Goal: Transaction & Acquisition: Purchase product/service

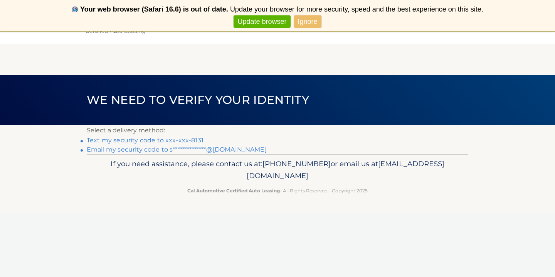
click at [150, 140] on link "Text my security code to xxx-xxx-8131" at bounding box center [145, 140] width 117 height 7
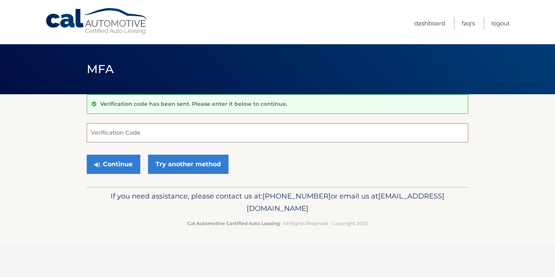
click at [146, 134] on input "Verification Code" at bounding box center [277, 132] width 381 height 19
type input "297639"
click at [113, 164] on button "Continue" at bounding box center [114, 164] width 54 height 19
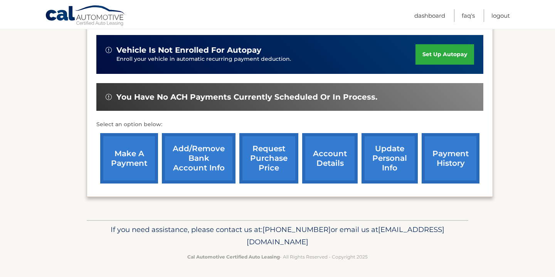
scroll to position [188, 0]
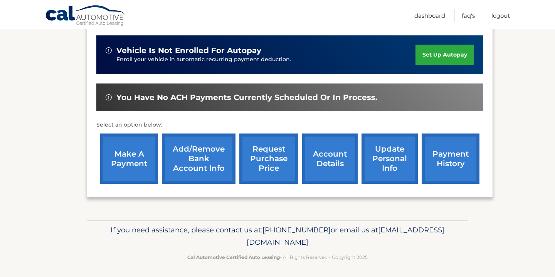
click at [125, 154] on link "make a payment" at bounding box center [129, 159] width 58 height 50
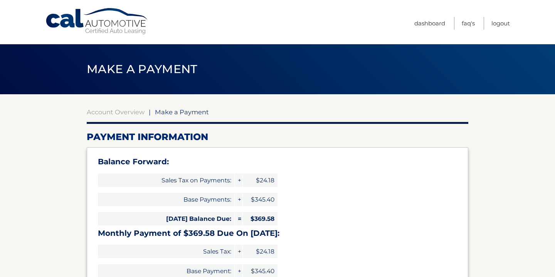
select select "NGUyMmU5NjYtYjhjMS00NDk0LTlhNzMtN2I4MDM4OWE1NmQz"
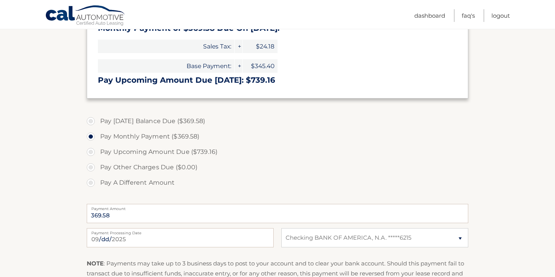
scroll to position [206, 0]
click at [93, 119] on label "Pay Today's Balance Due ($369.58)" at bounding box center [277, 120] width 381 height 15
click at [93, 119] on input "Pay Today's Balance Due ($369.58)" at bounding box center [94, 119] width 8 height 12
radio input "true"
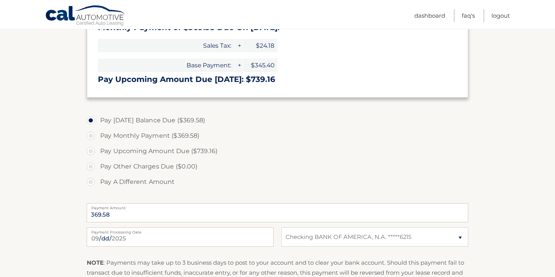
click at [91, 133] on label "Pay Monthly Payment ($369.58)" at bounding box center [277, 135] width 381 height 15
click at [91, 133] on input "Pay Monthly Payment ($369.58)" at bounding box center [94, 134] width 8 height 12
radio input "true"
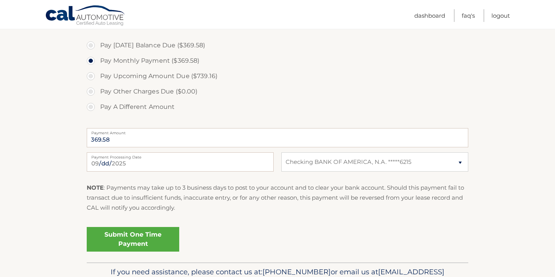
scroll to position [302, 0]
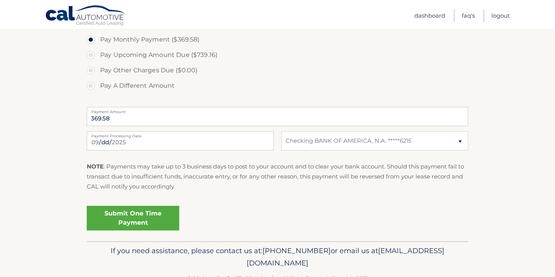
click at [139, 219] on link "Submit One Time Payment" at bounding box center [133, 218] width 92 height 25
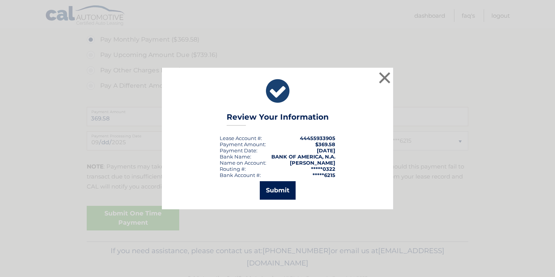
click at [276, 193] on button "Submit" at bounding box center [278, 190] width 36 height 18
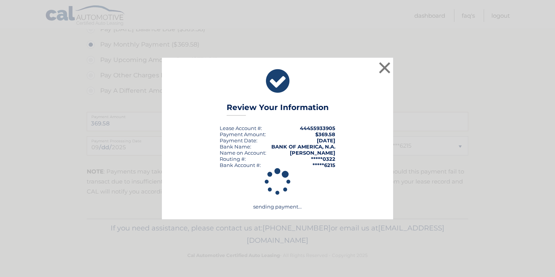
scroll to position [295, 0]
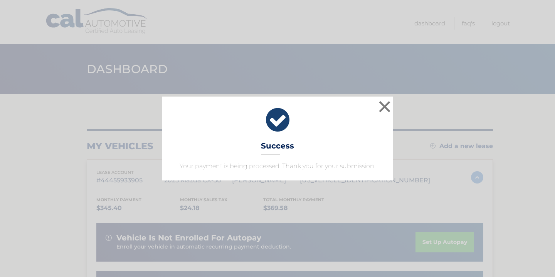
click at [381, 106] on button "×" at bounding box center [384, 106] width 15 height 15
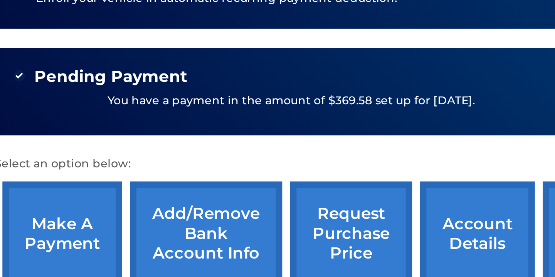
scroll to position [157, 0]
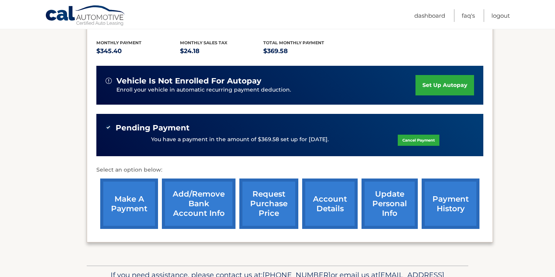
click at [121, 200] on link "make a payment" at bounding box center [129, 204] width 58 height 50
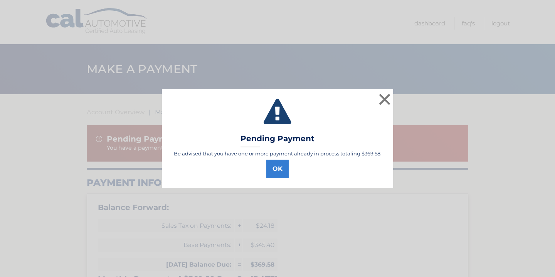
select select "NGUyMmU5NjYtYjhjMS00NDk0LTlhNzMtN2I4MDM4OWE1NmQz"
click at [279, 170] on button "OK" at bounding box center [277, 169] width 22 height 18
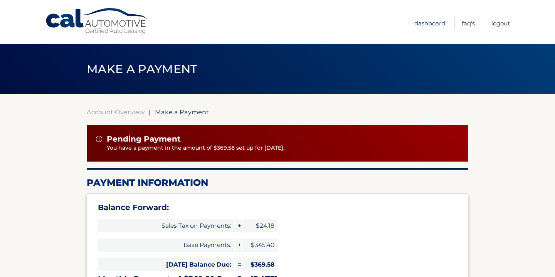
click at [431, 25] on link "Dashboard" at bounding box center [429, 23] width 31 height 13
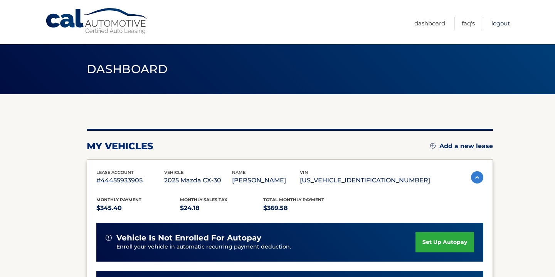
click at [495, 24] on link "Logout" at bounding box center [500, 23] width 18 height 13
